Goal: Task Accomplishment & Management: Use online tool/utility

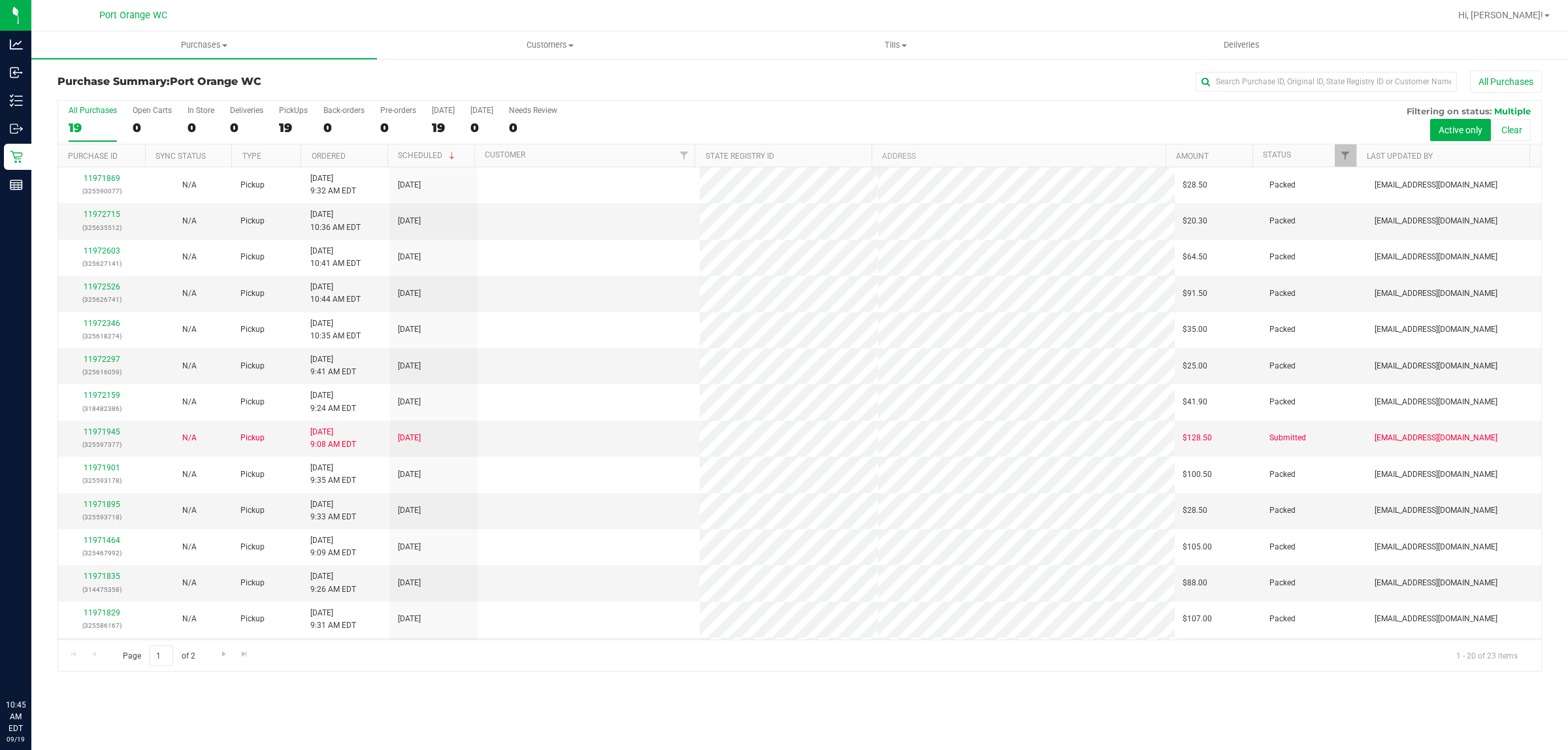
click at [0, 0] on p "Inventory" at bounding box center [0, 0] width 0 height 0
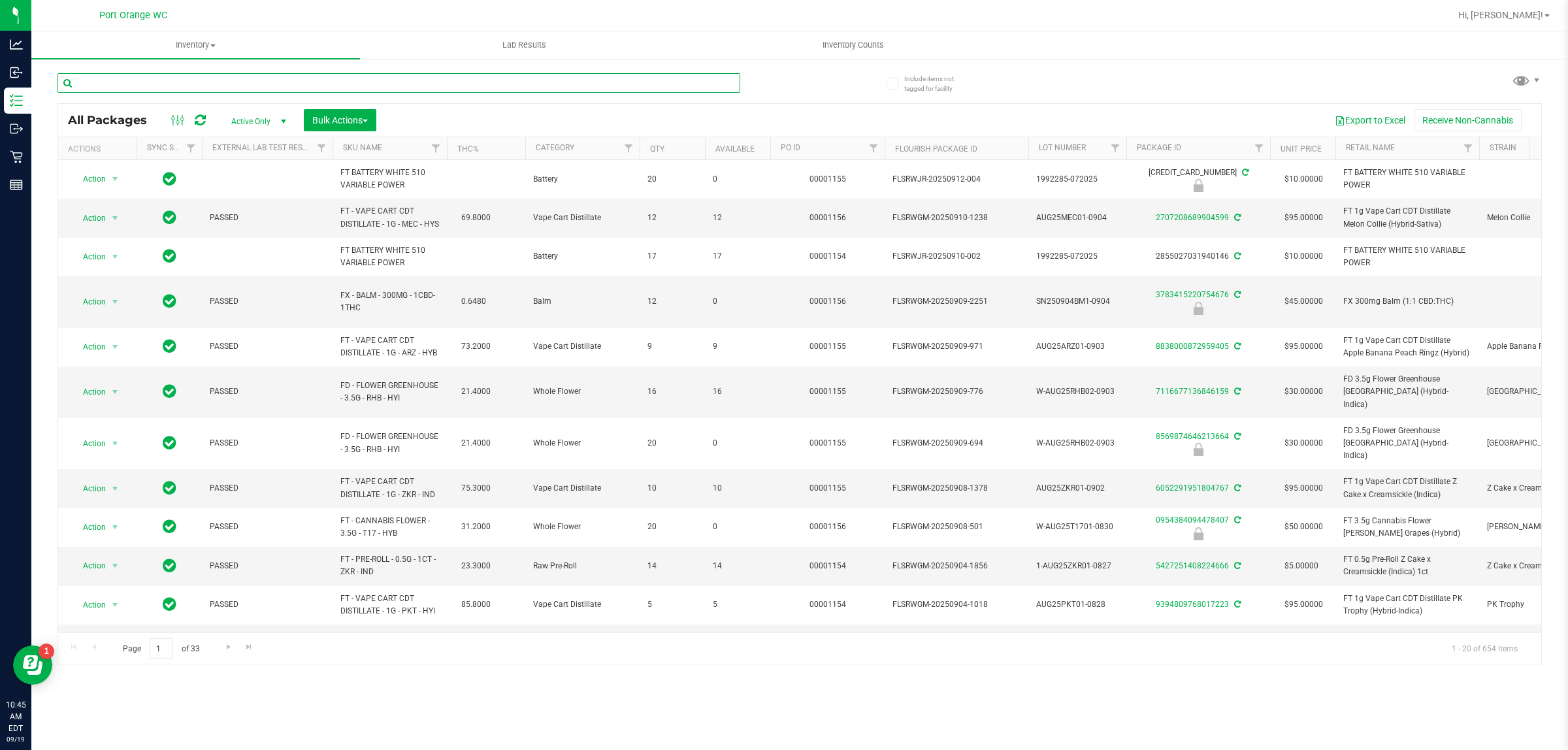
click at [345, 80] on input "text" at bounding box center [399, 83] width 682 height 20
type input "9600363721172202"
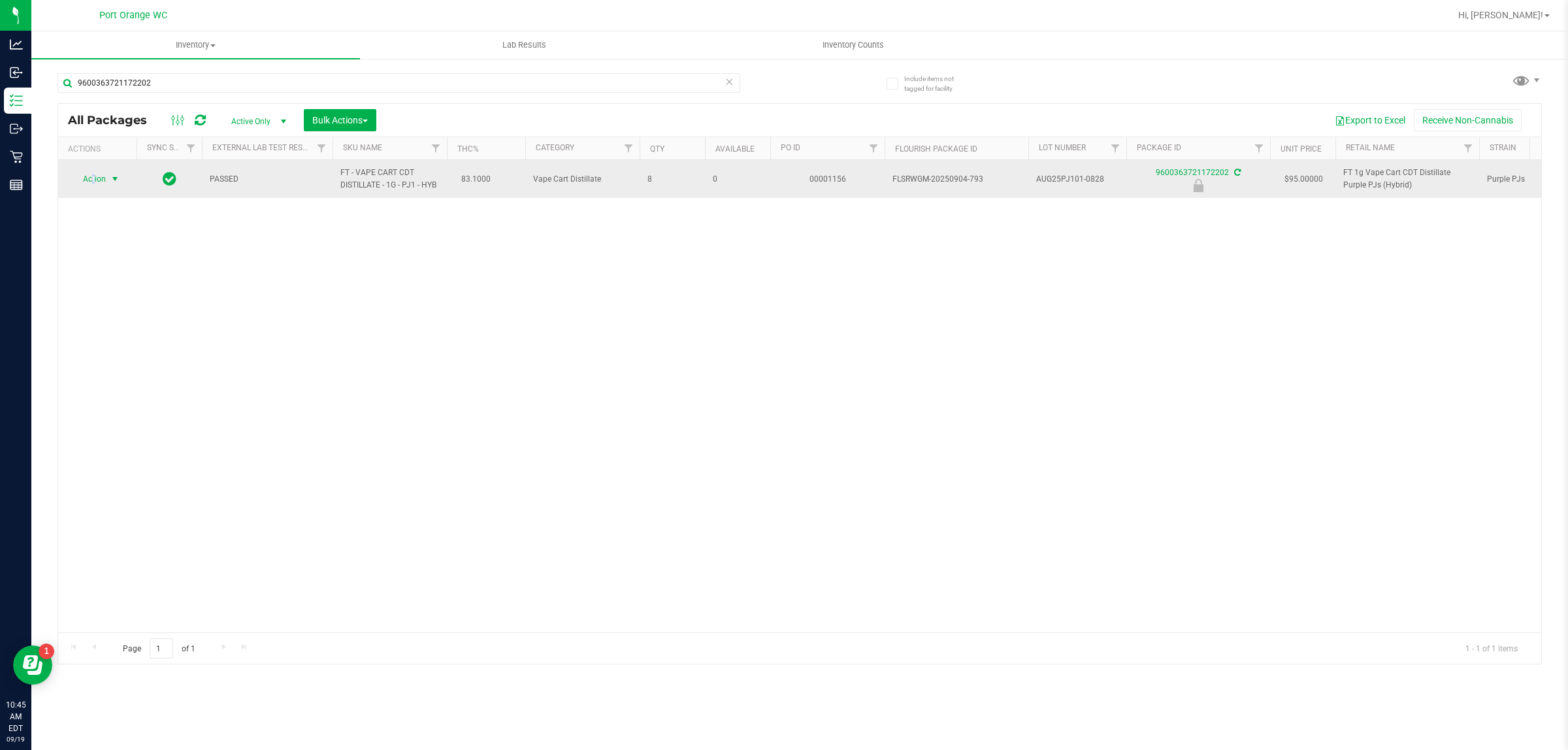
click at [95, 176] on span "Action" at bounding box center [89, 179] width 35 height 18
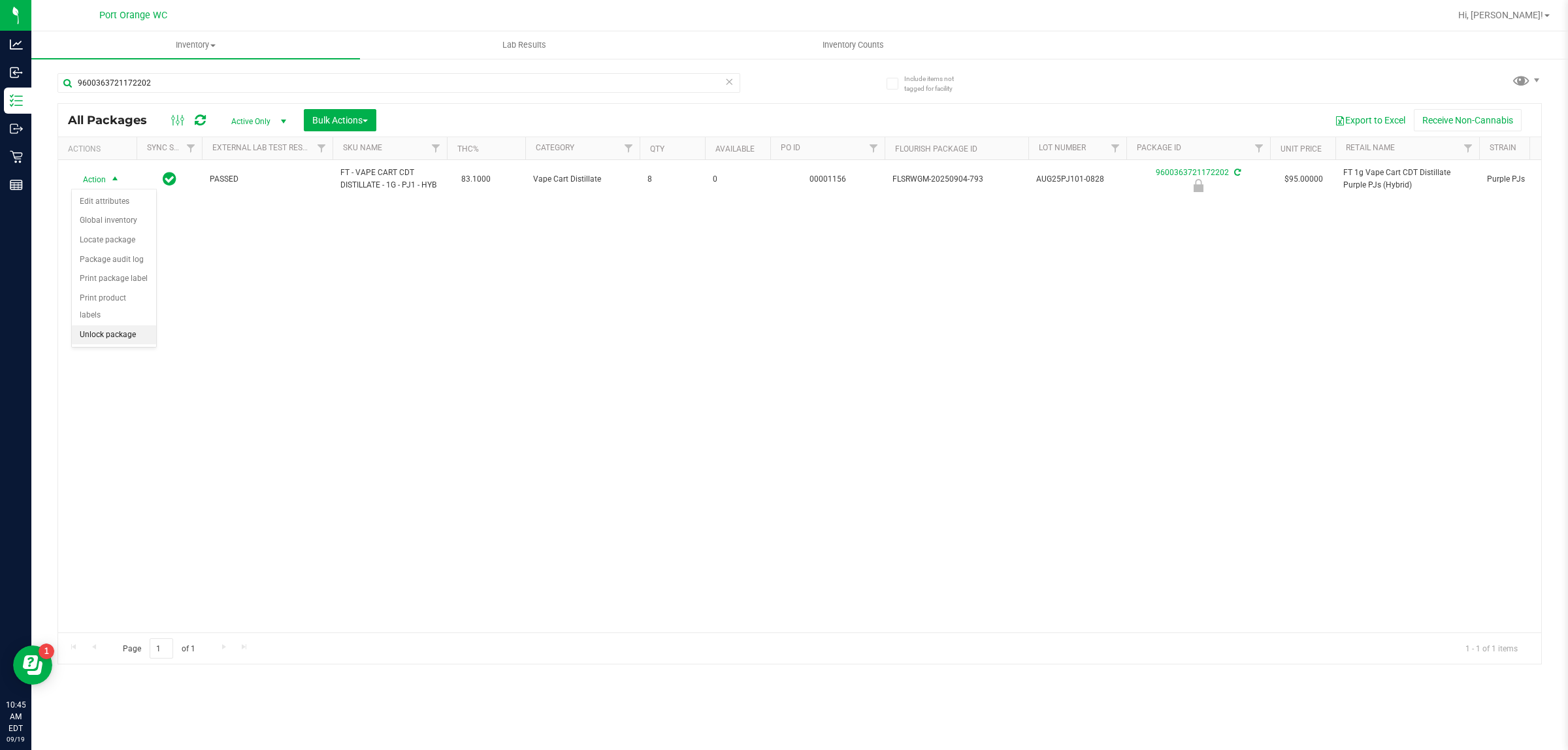
drag, startPoint x: 128, startPoint y: 312, endPoint x: 119, endPoint y: 303, distance: 12.7
click at [128, 325] on li "Unlock package" at bounding box center [114, 335] width 84 height 20
